Goal: Task Accomplishment & Management: Manage account settings

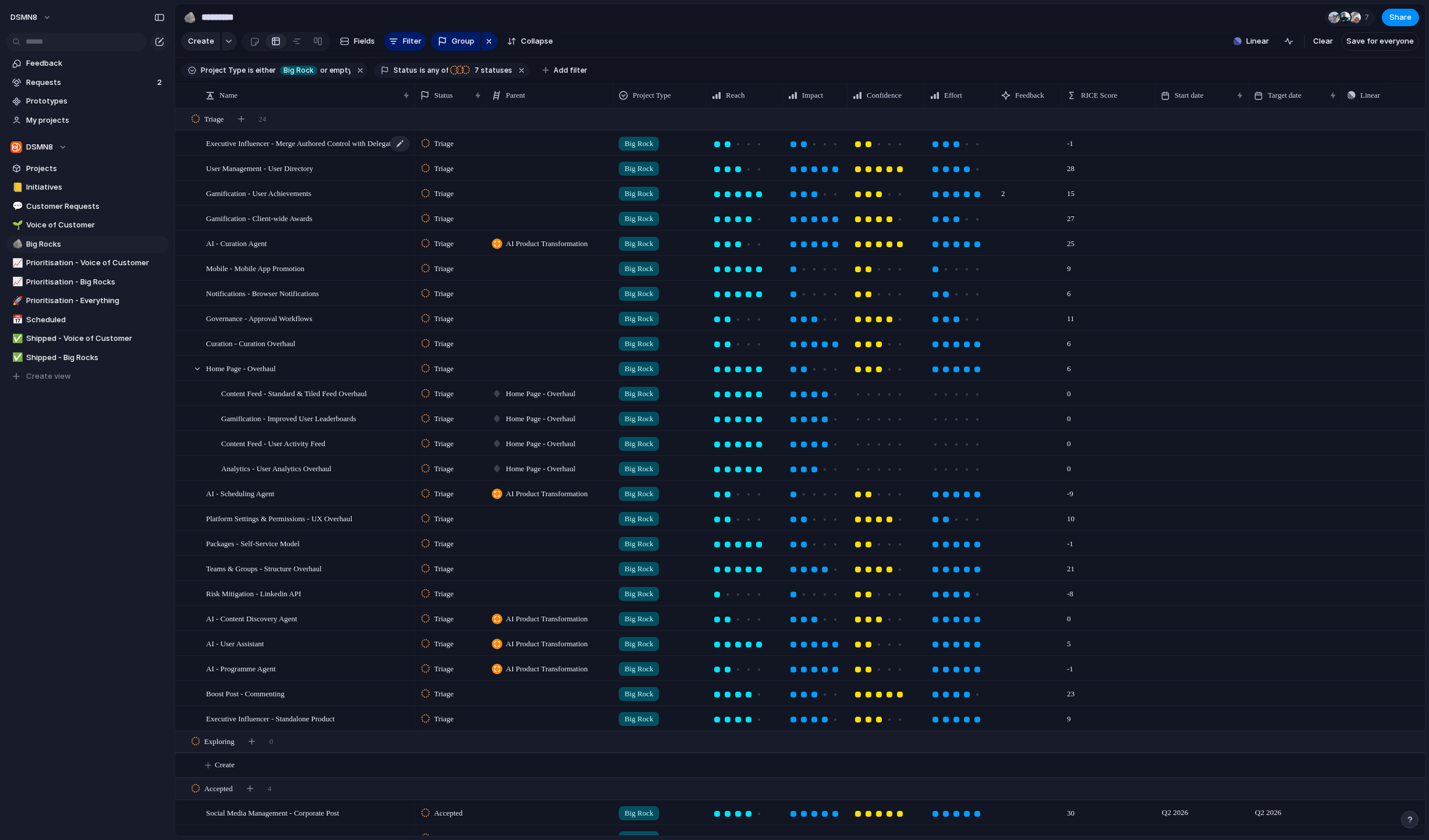
click at [343, 146] on span "Executive Influencer - Merge Authored Control with Delegate Access Control" at bounding box center [307, 143] width 205 height 13
click at [77, 285] on span "Prioritisation - Big Rocks" at bounding box center [95, 282] width 138 height 11
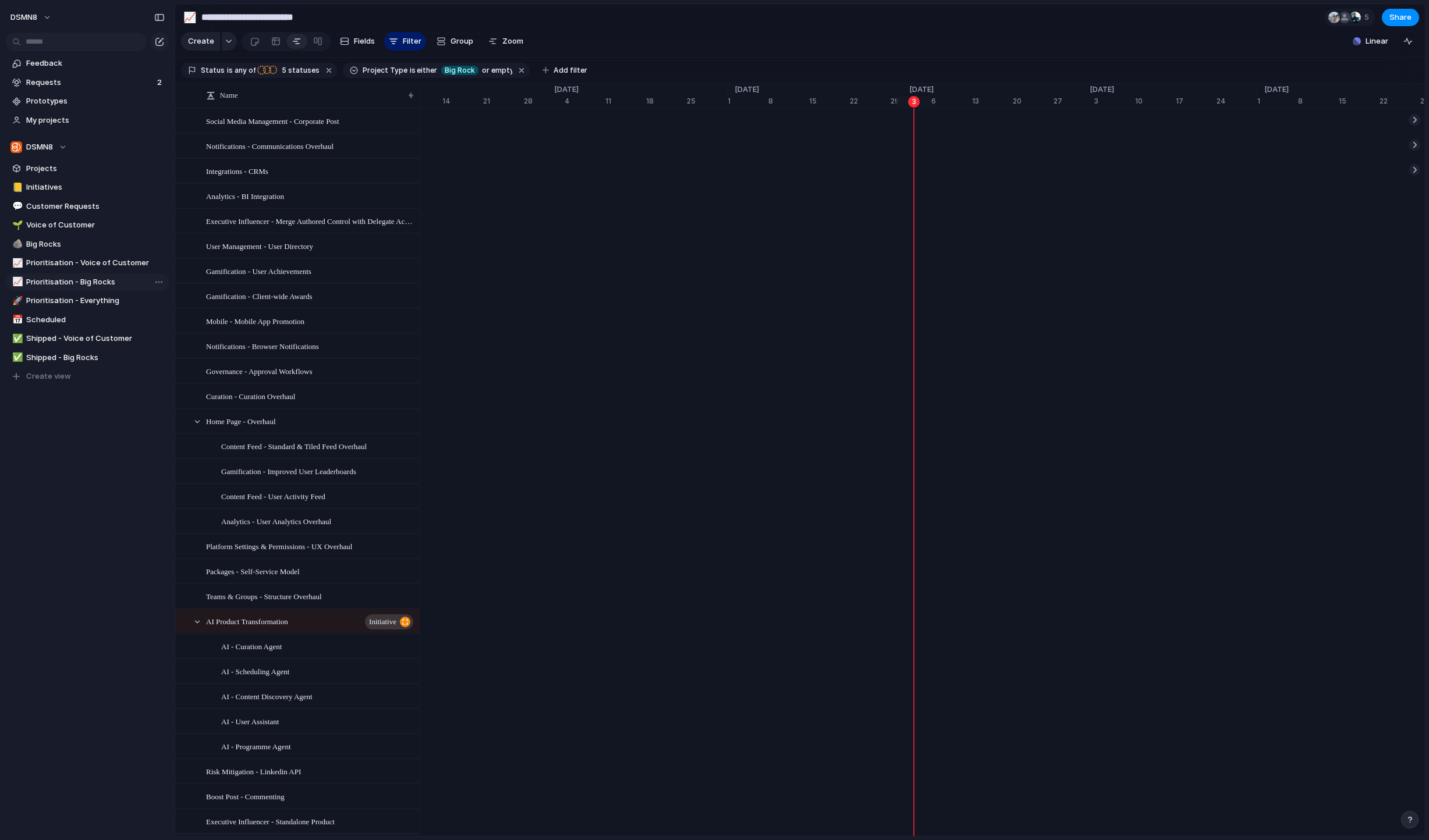
scroll to position [0, 5897]
click at [279, 47] on link at bounding box center [276, 41] width 21 height 19
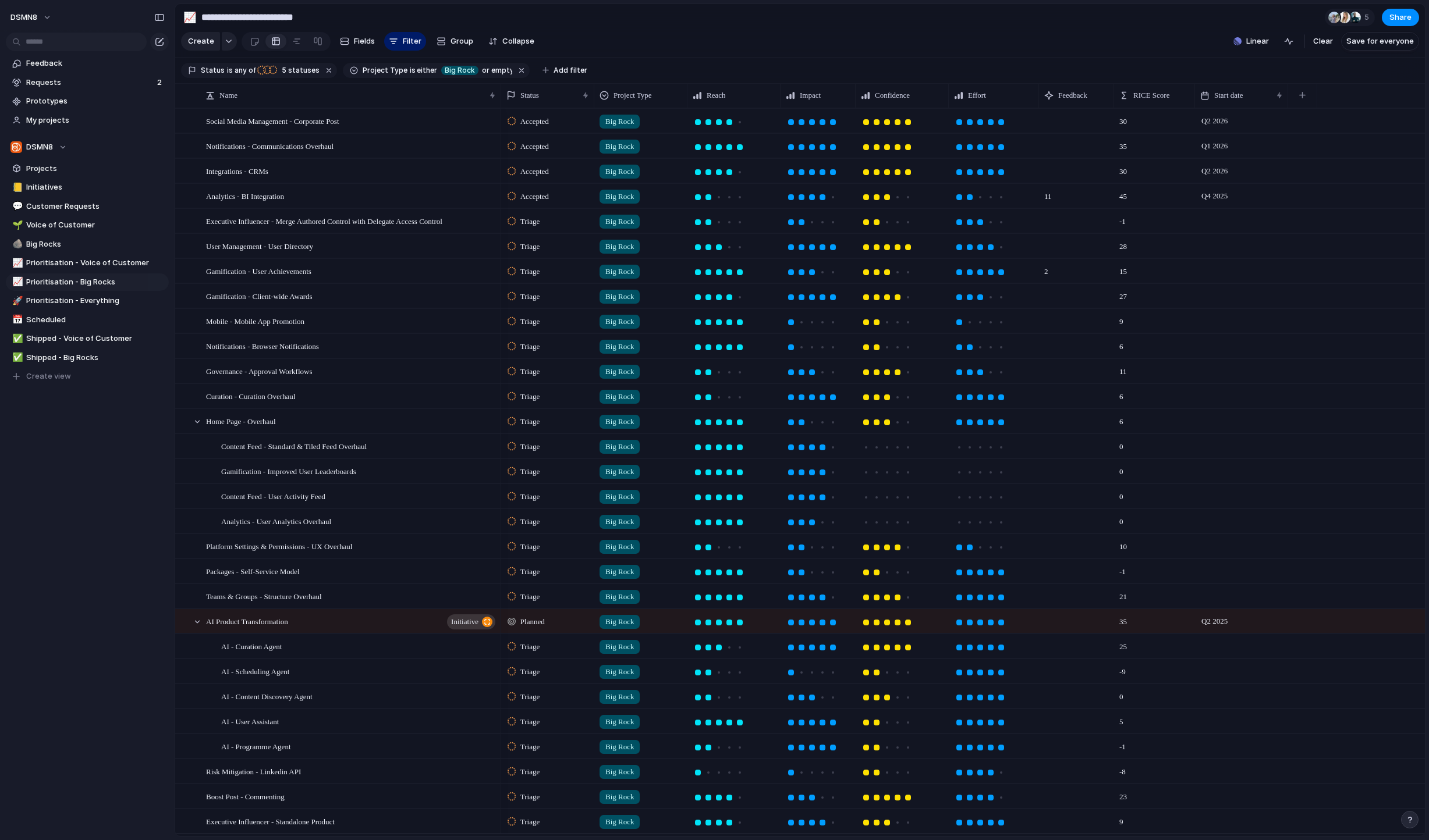
drag, startPoint x: 417, startPoint y: 98, endPoint x: 499, endPoint y: 107, distance: 82.5
click at [499, 107] on div at bounding box center [501, 95] width 6 height 24
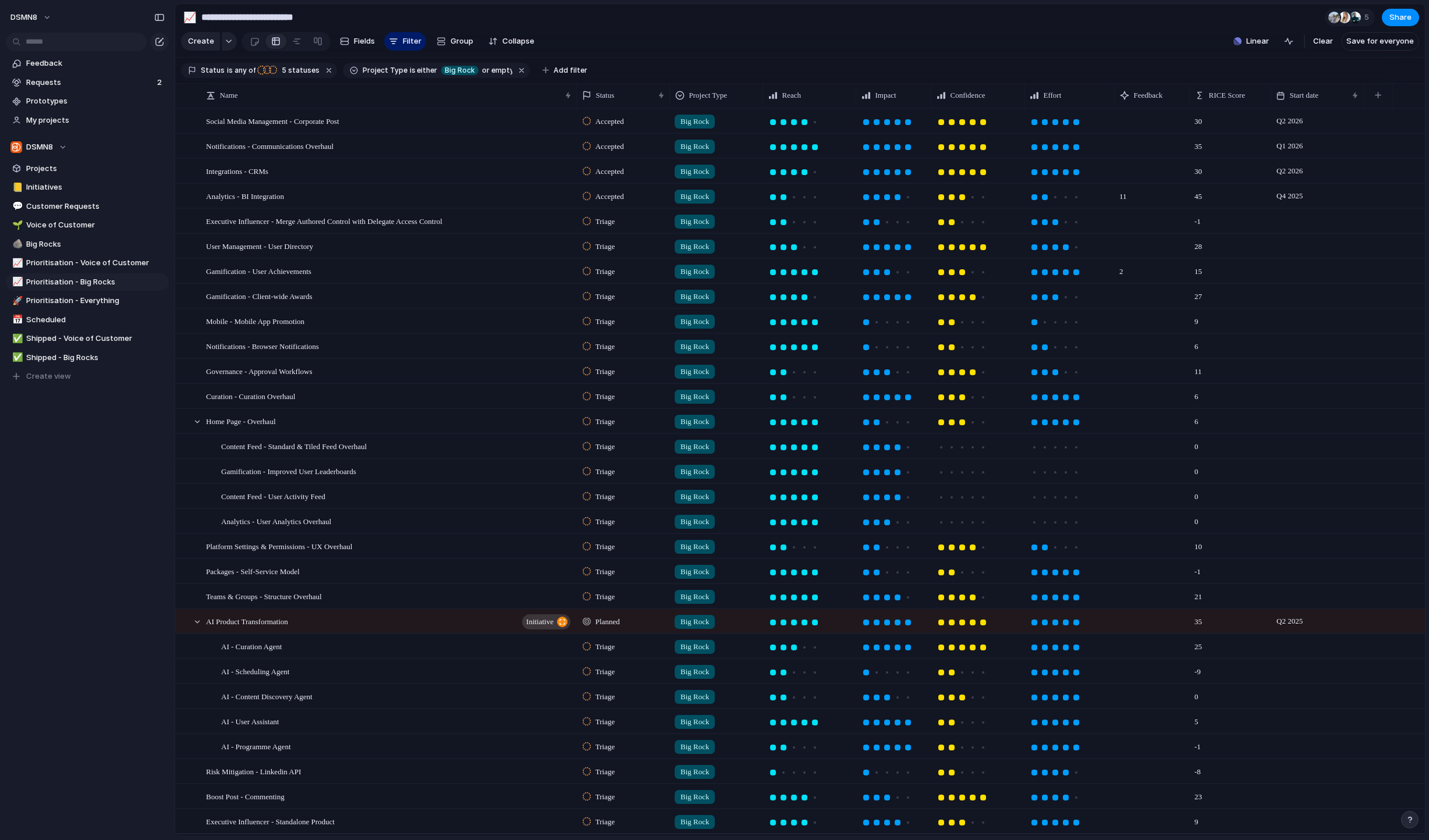
drag, startPoint x: 501, startPoint y: 104, endPoint x: 578, endPoint y: 103, distance: 77.0
click at [578, 103] on div at bounding box center [577, 95] width 6 height 24
drag, startPoint x: 640, startPoint y: 104, endPoint x: 658, endPoint y: 104, distance: 18.0
click at [579, 104] on div at bounding box center [577, 95] width 6 height 24
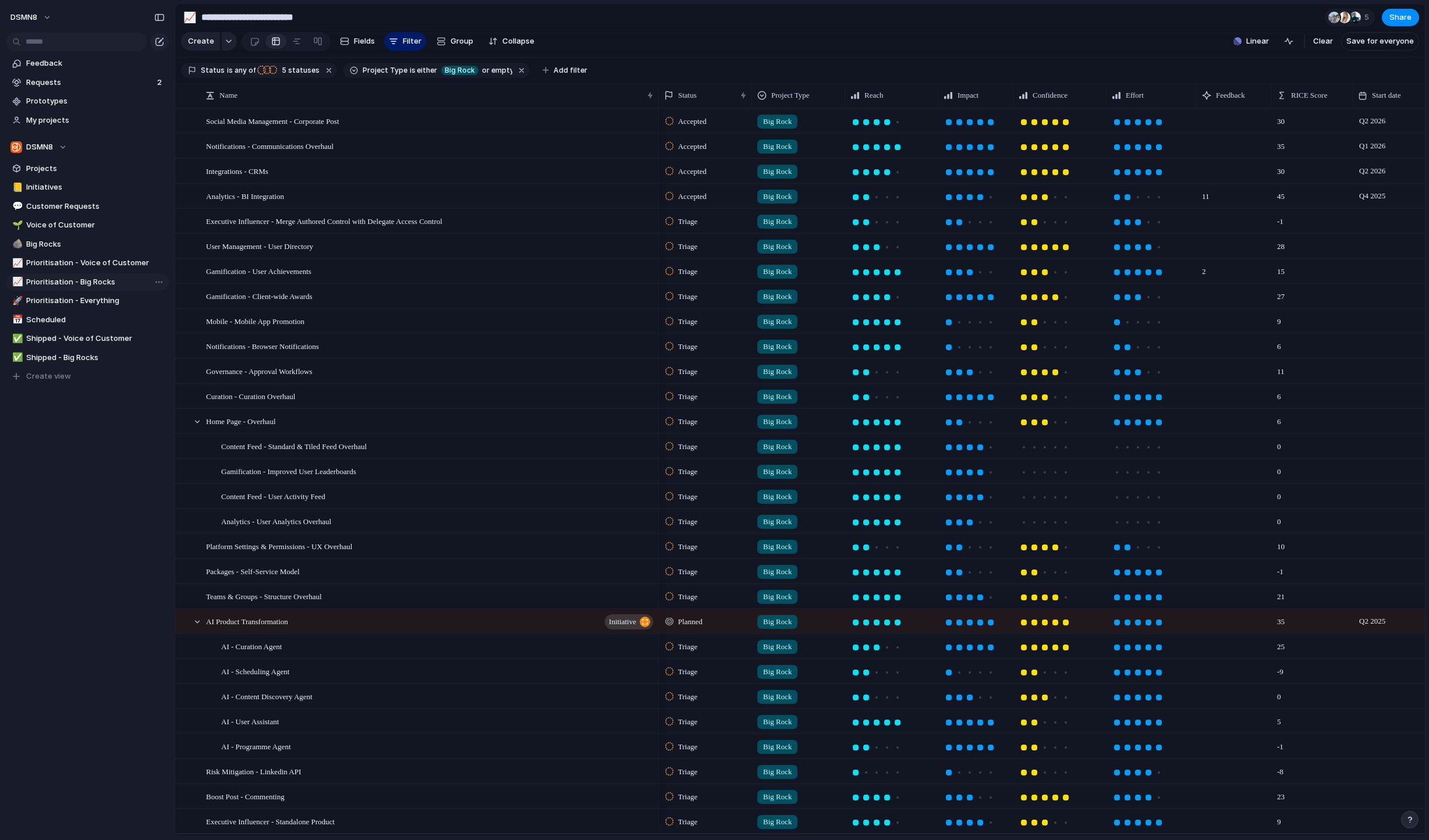
click at [91, 277] on span "Prioritisation - Big Rocks" at bounding box center [95, 282] width 138 height 11
click at [88, 261] on span "Prioritisation - Voice of Customer" at bounding box center [95, 263] width 138 height 11
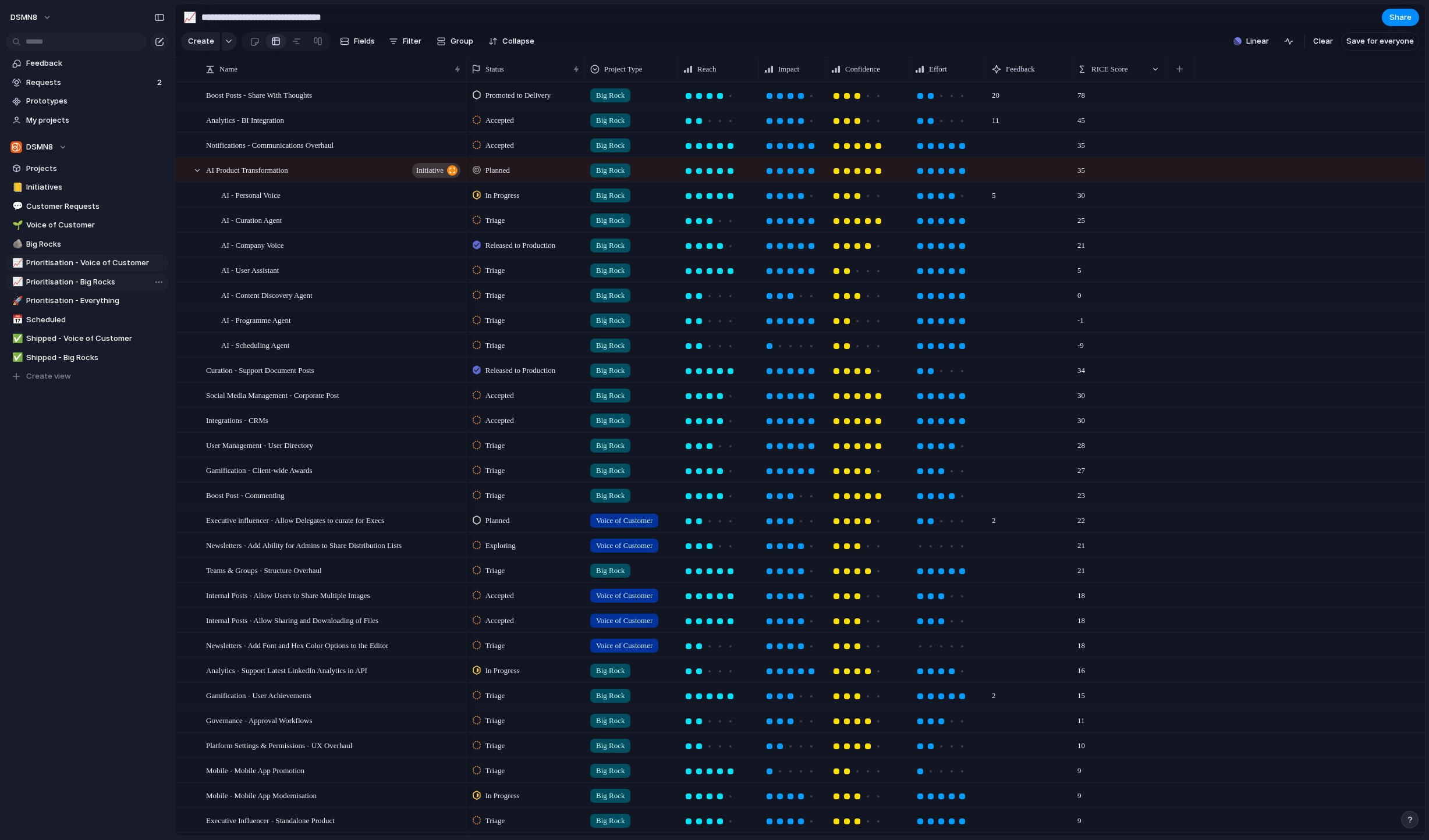
click at [86, 280] on span "Prioritisation - Big Rocks" at bounding box center [95, 282] width 138 height 11
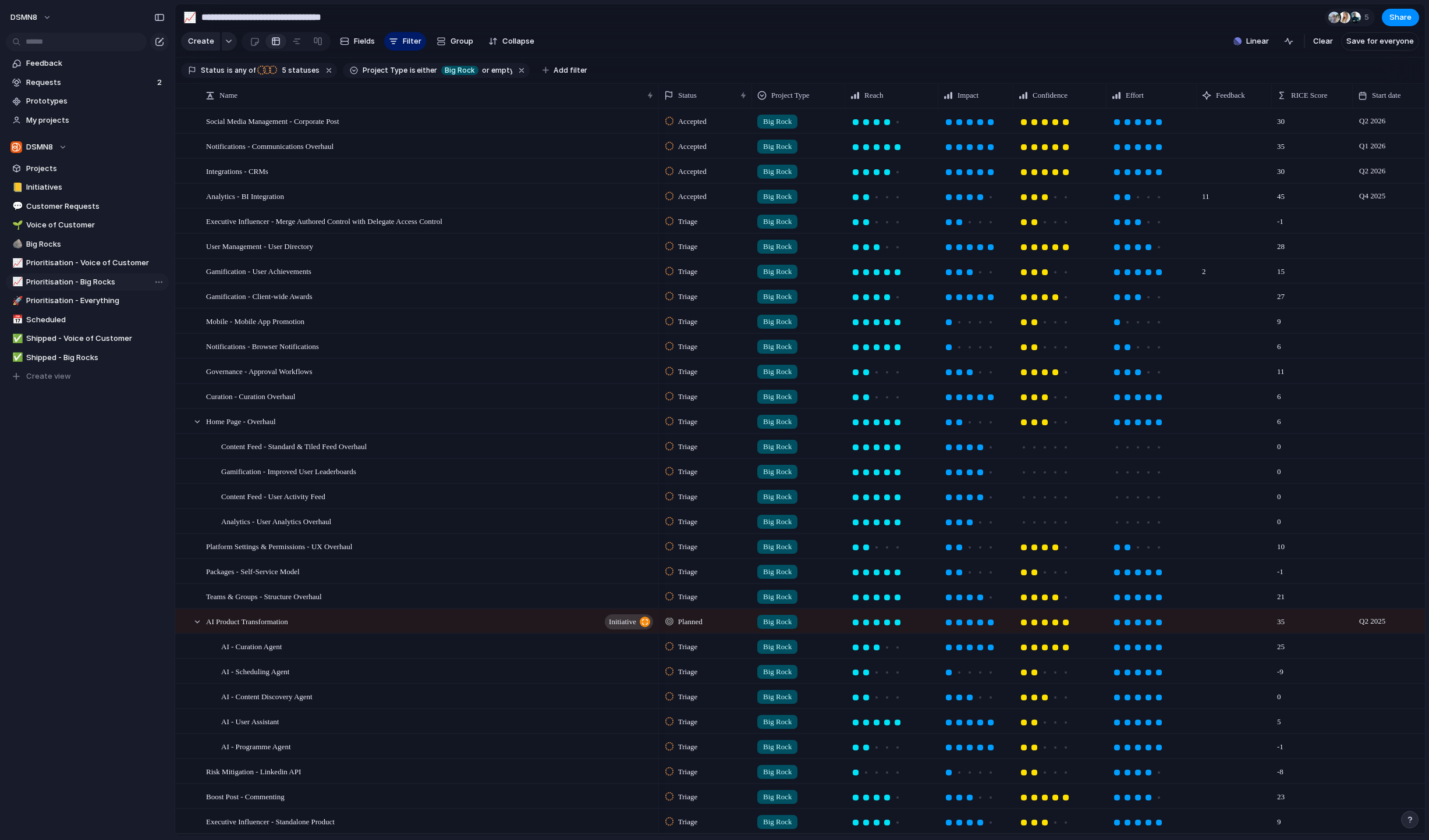
type input "**********"
click at [1327, 47] on span "Clear" at bounding box center [1322, 41] width 20 height 11
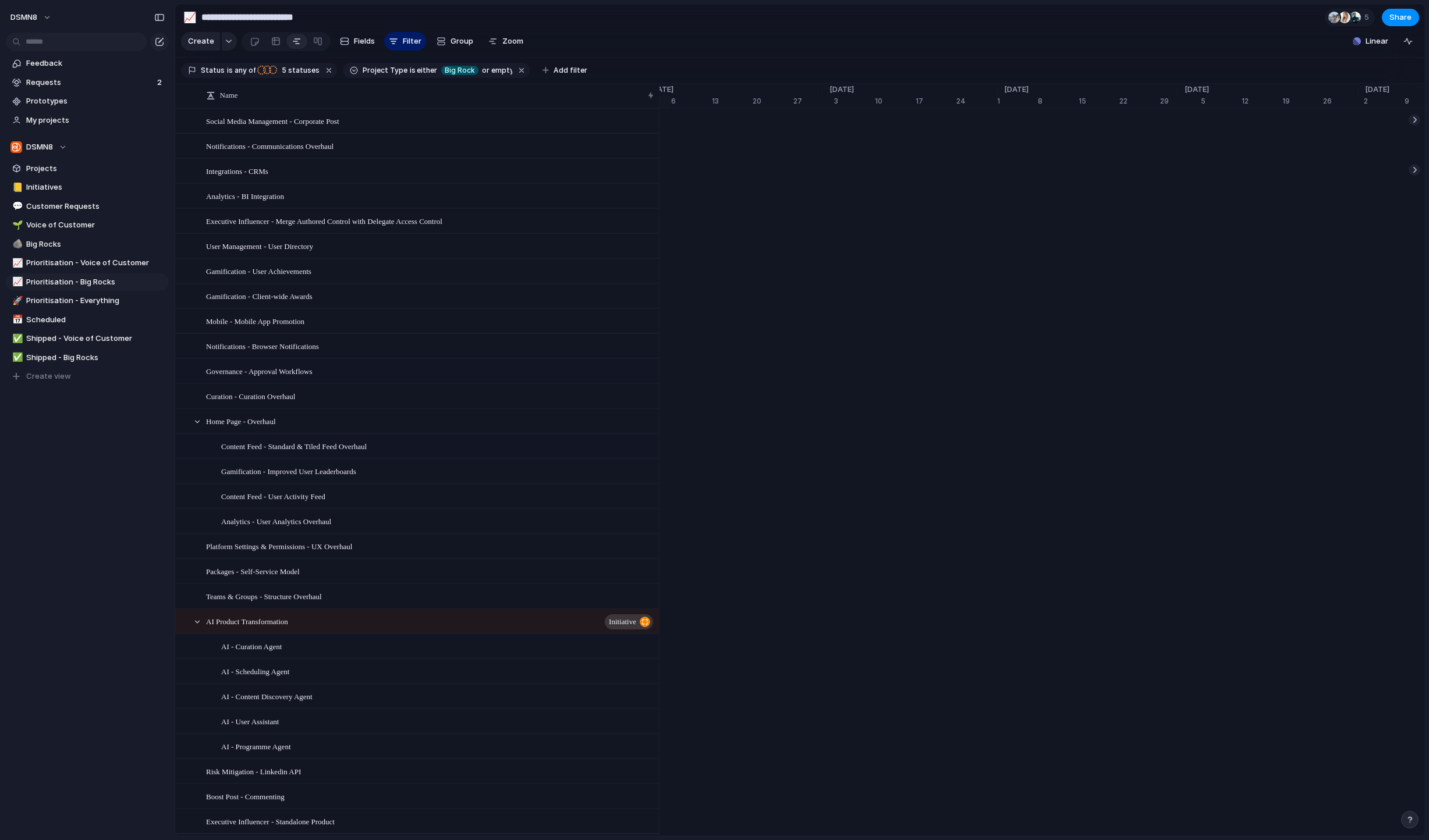
scroll to position [0, 6397]
click at [280, 49] on link at bounding box center [276, 41] width 21 height 19
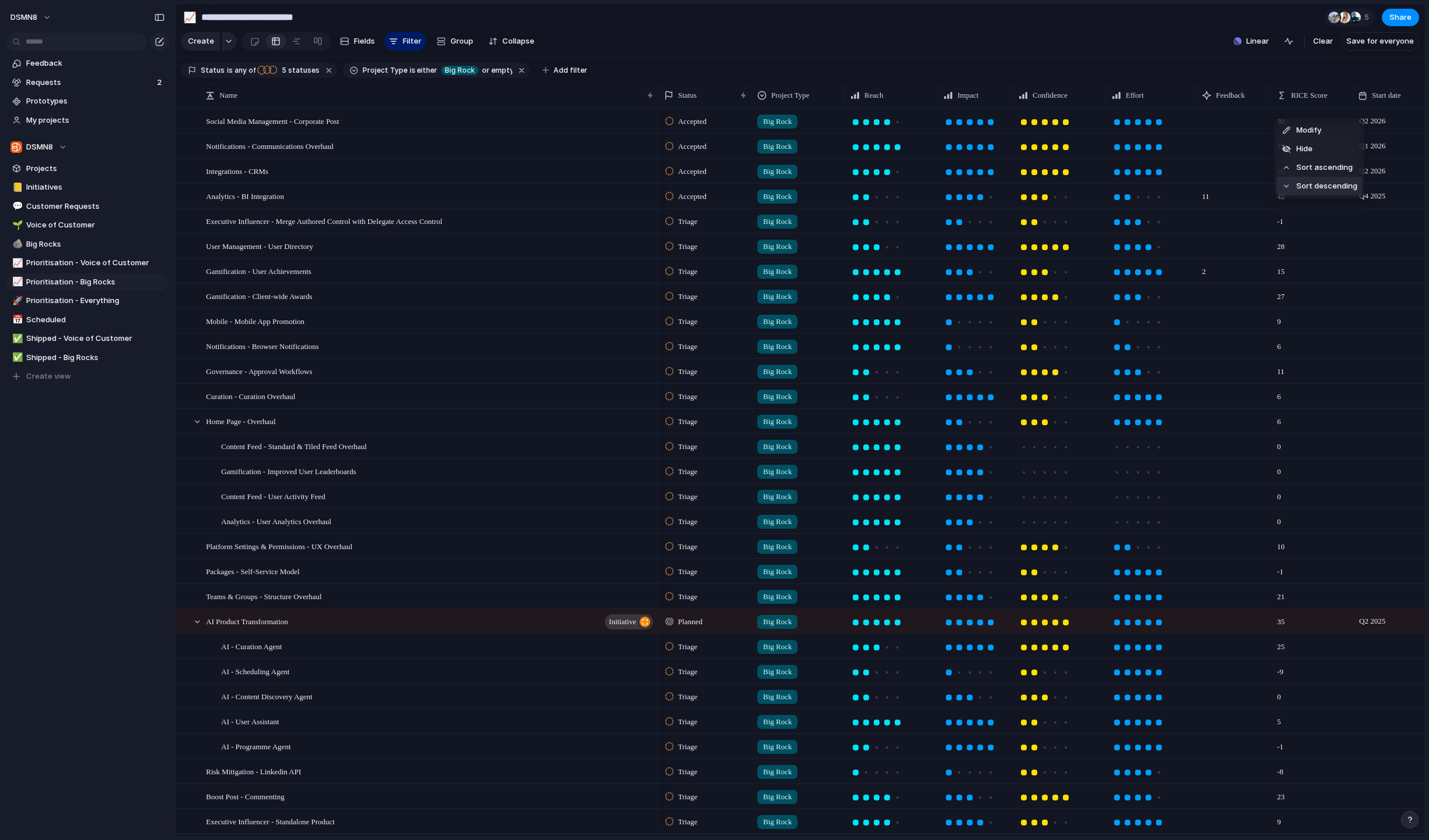
click at [1318, 181] on span "Sort descending" at bounding box center [1326, 186] width 61 height 11
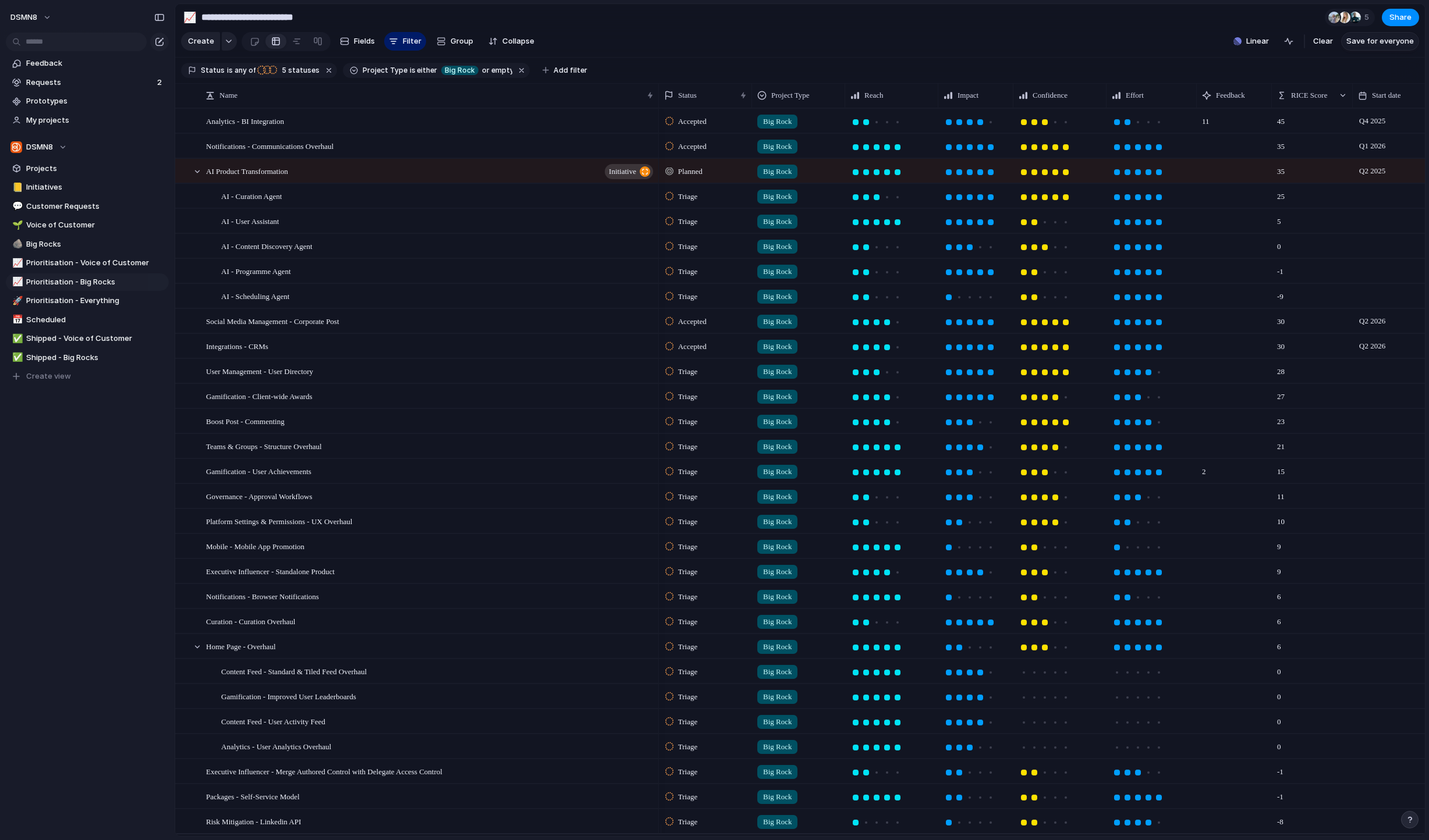
click at [1382, 47] on span "Save for everyone" at bounding box center [1380, 41] width 67 height 11
click at [295, 50] on div at bounding box center [297, 41] width 9 height 19
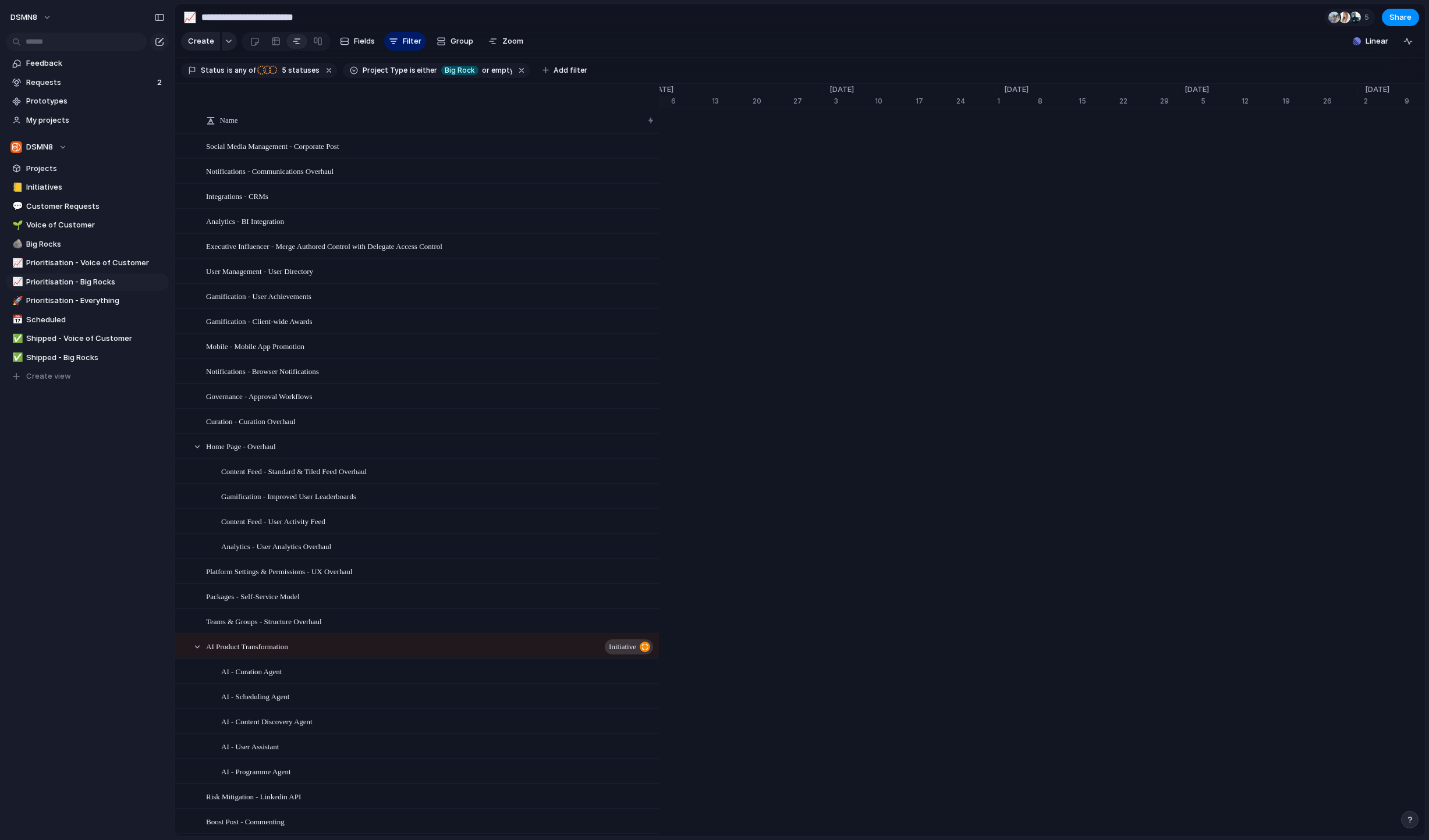
scroll to position [0, 6018]
click at [297, 46] on div at bounding box center [297, 41] width 9 height 19
click at [277, 46] on div at bounding box center [276, 41] width 9 height 19
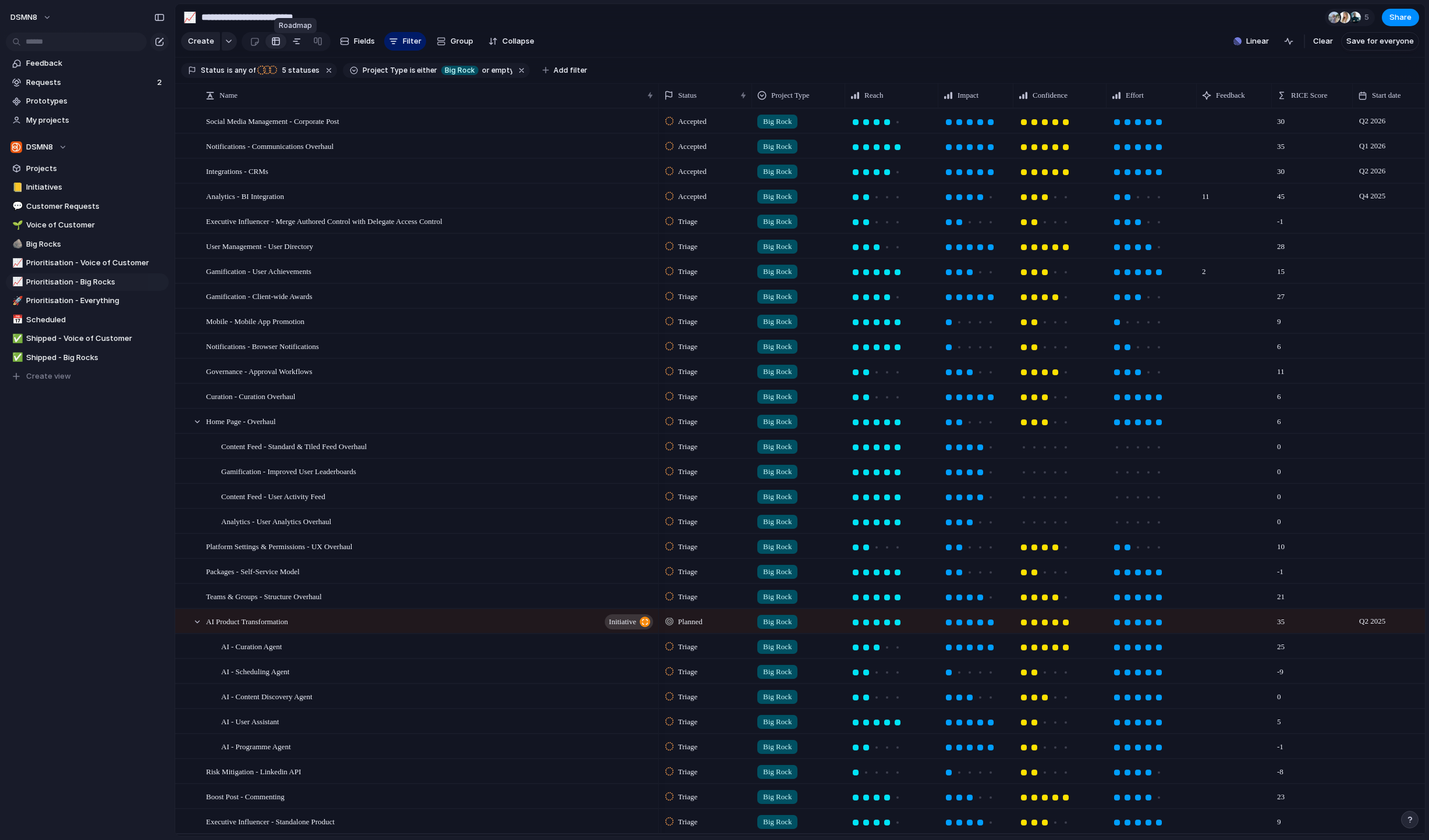
click at [293, 47] on div at bounding box center [297, 41] width 9 height 19
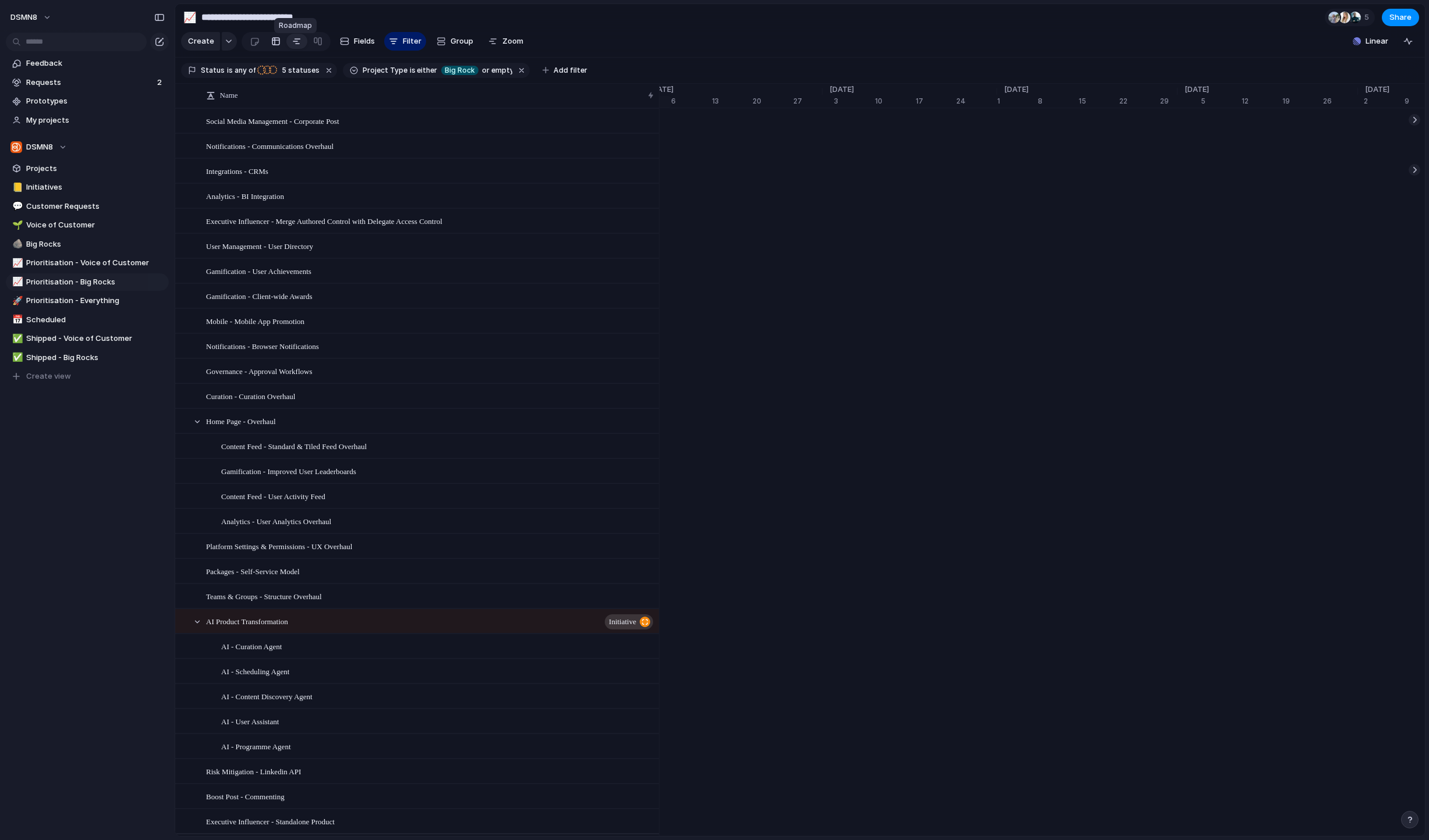
scroll to position [0, 6397]
click at [280, 47] on link at bounding box center [276, 41] width 21 height 19
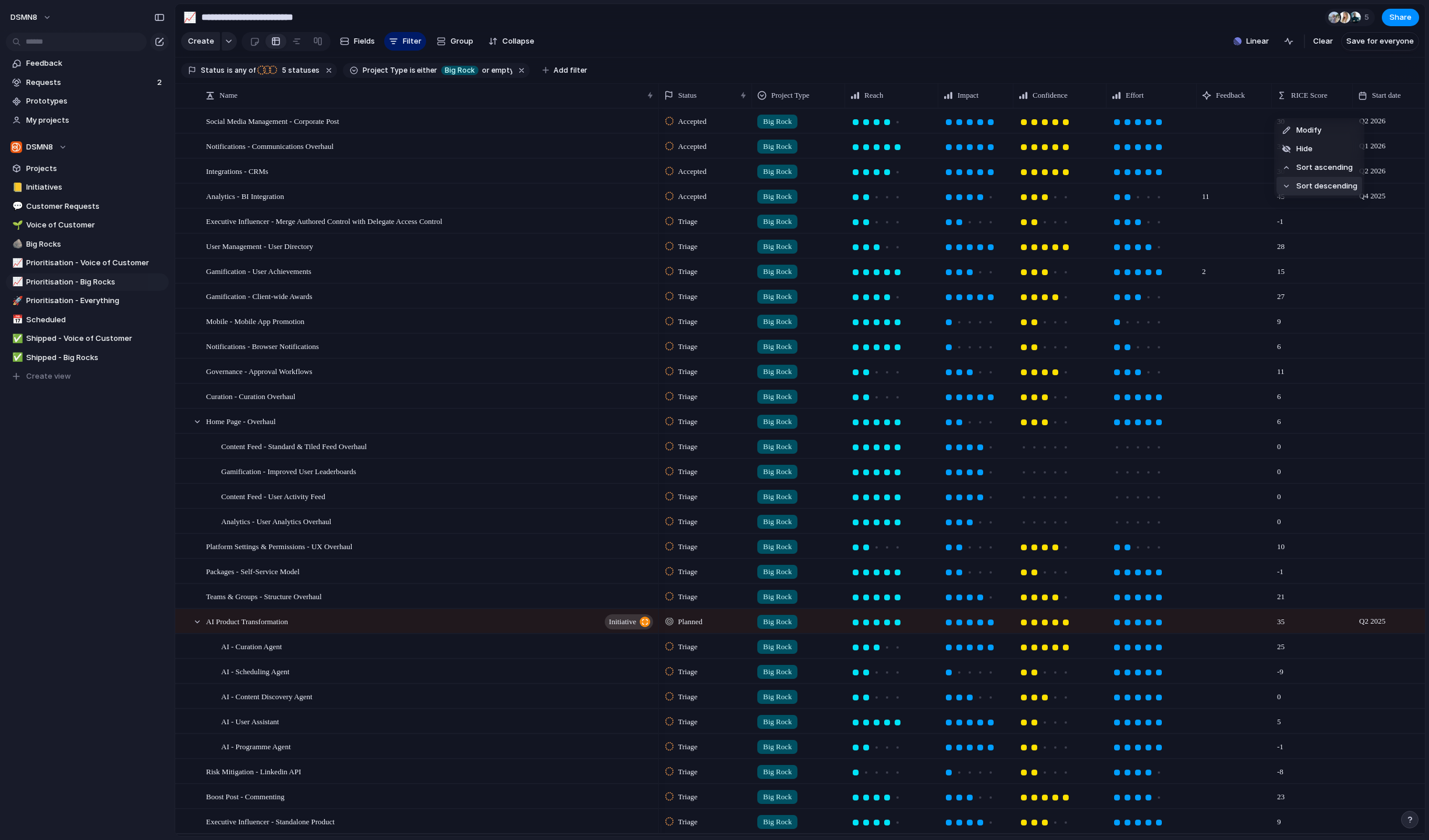
click at [1317, 179] on li "Sort descending" at bounding box center [1320, 186] width 86 height 19
